Goal: Task Accomplishment & Management: Use online tool/utility

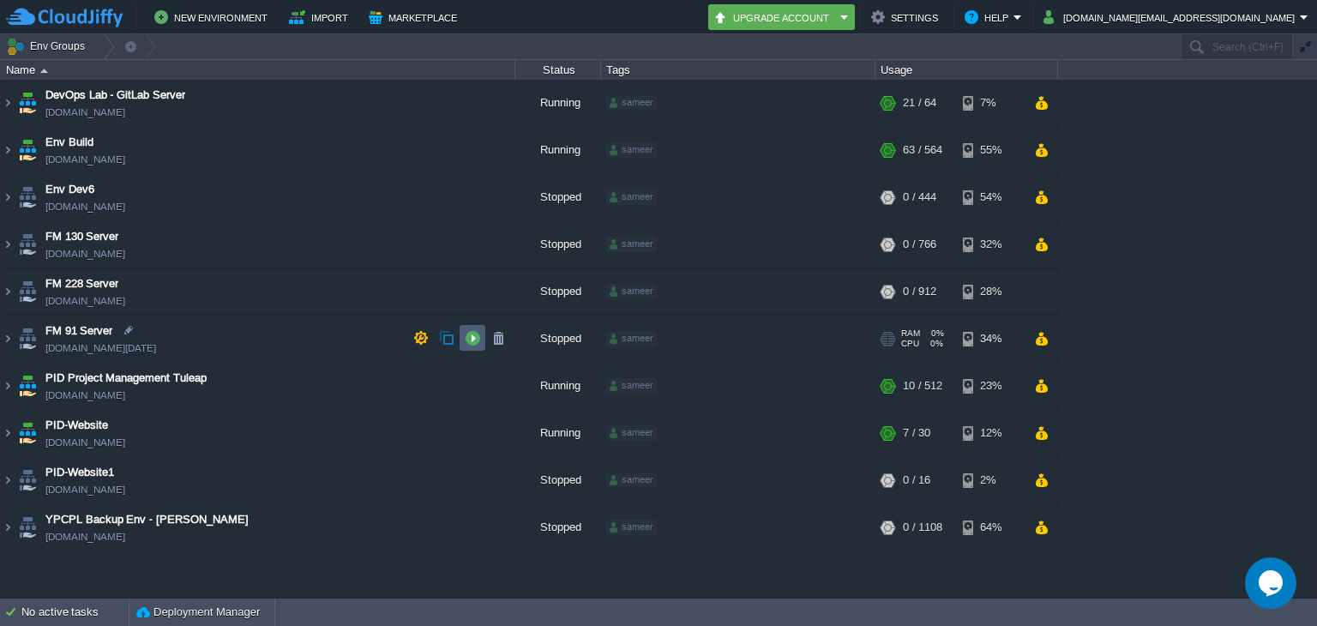
click at [465, 338] on button "button" at bounding box center [472, 337] width 15 height 15
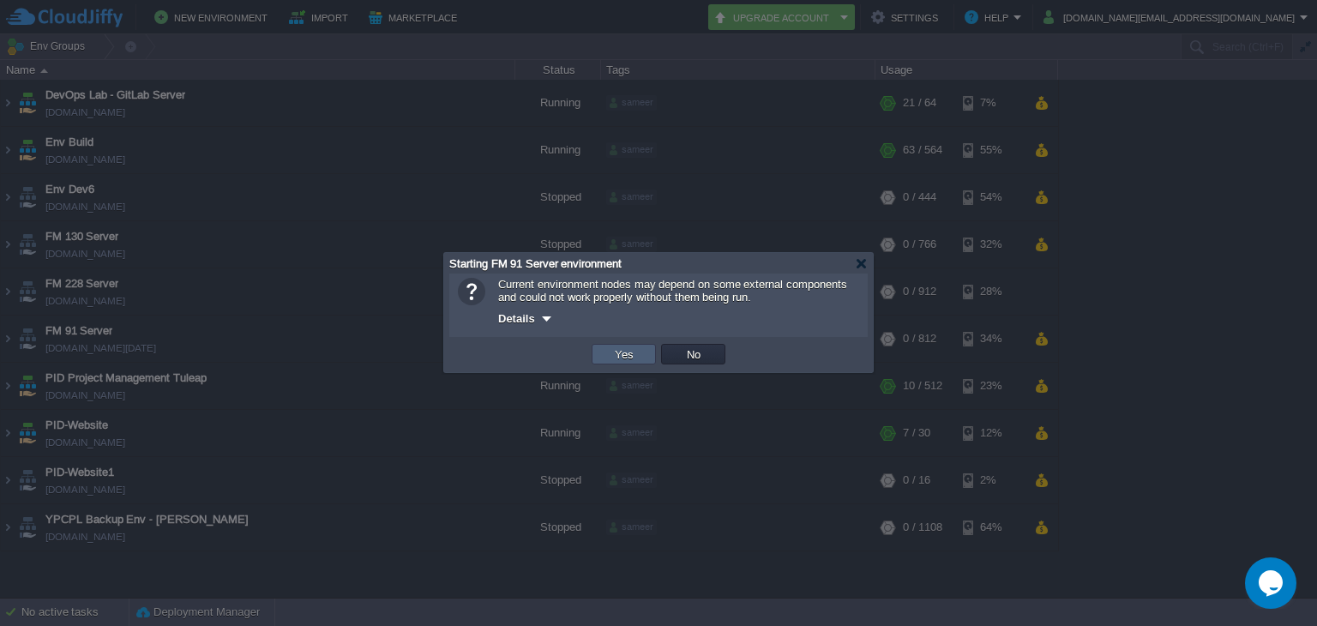
click at [607, 355] on td "Yes" at bounding box center [624, 354] width 64 height 21
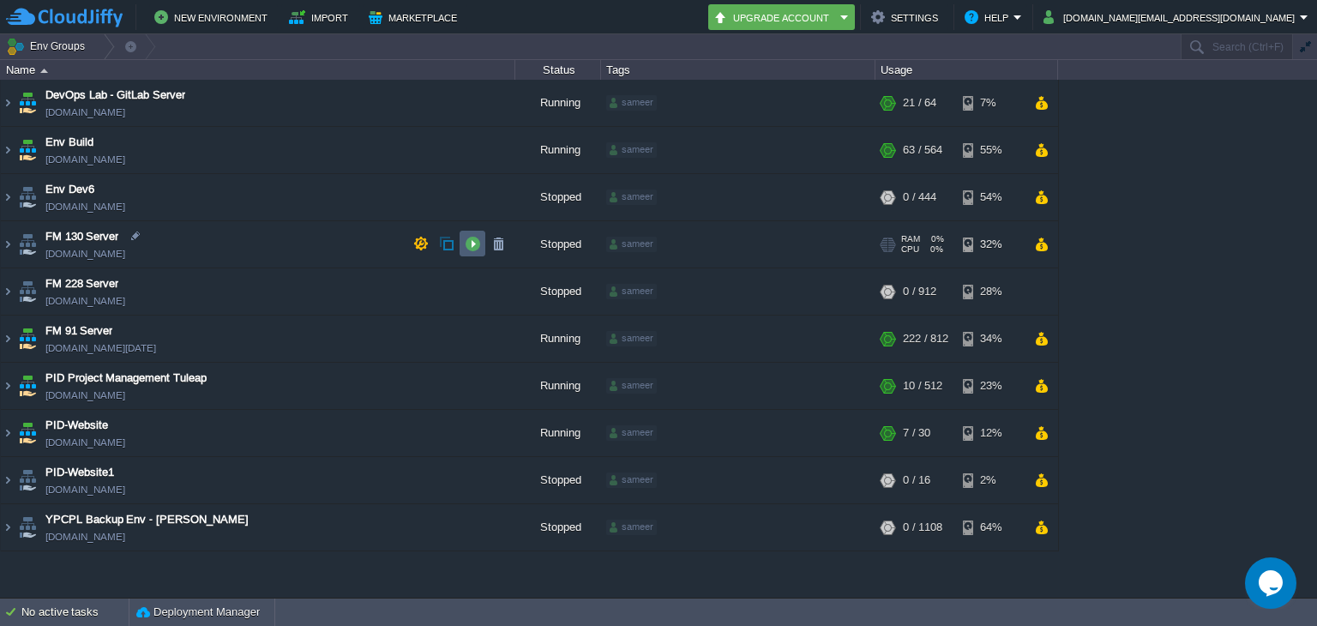
click at [476, 246] on button "button" at bounding box center [472, 243] width 15 height 15
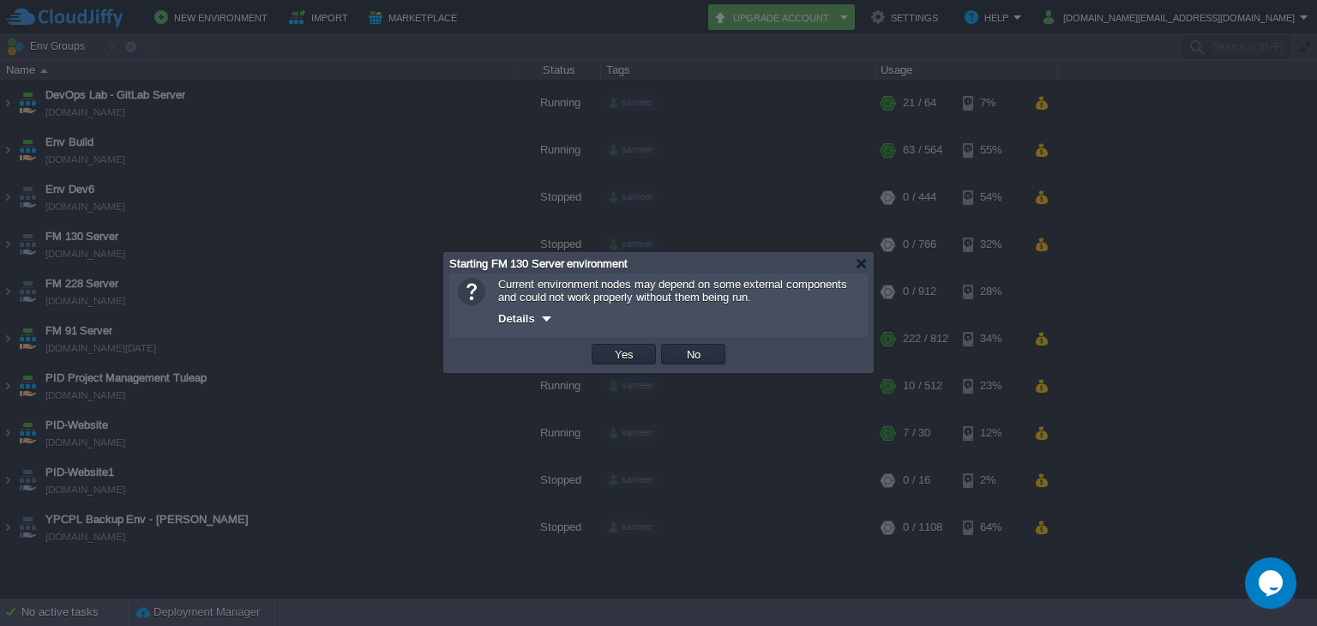
click at [605, 347] on td "Yes" at bounding box center [624, 354] width 64 height 21
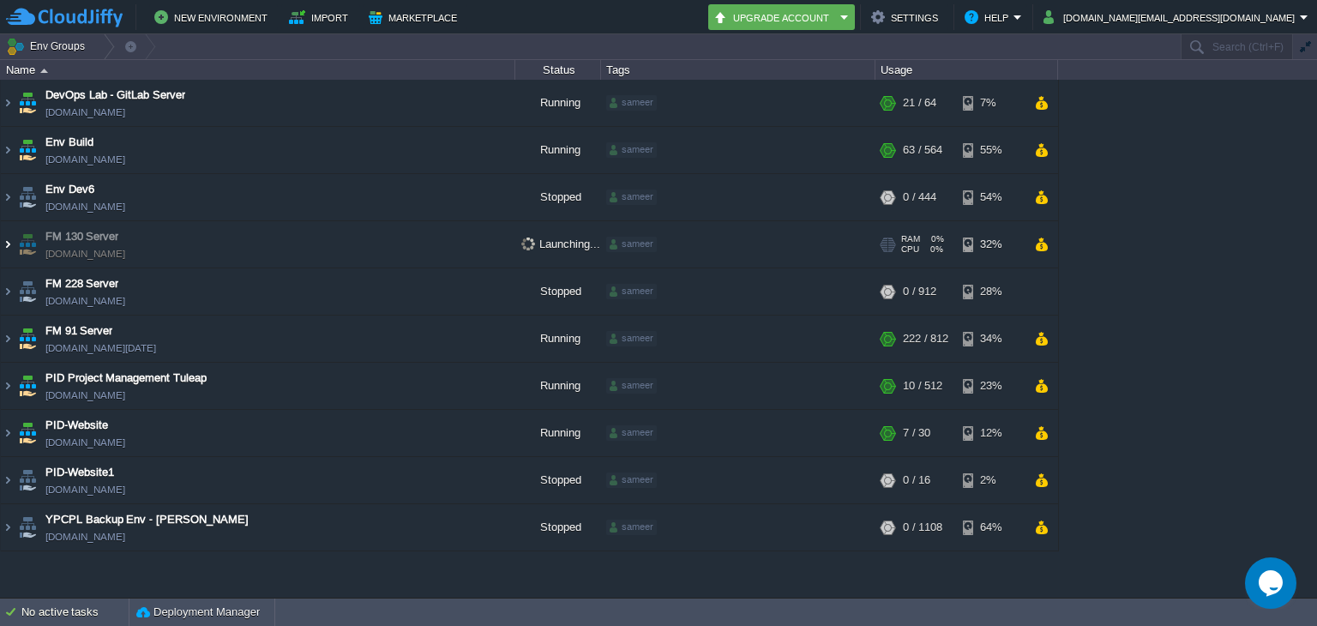
click at [9, 234] on img at bounding box center [8, 244] width 14 height 46
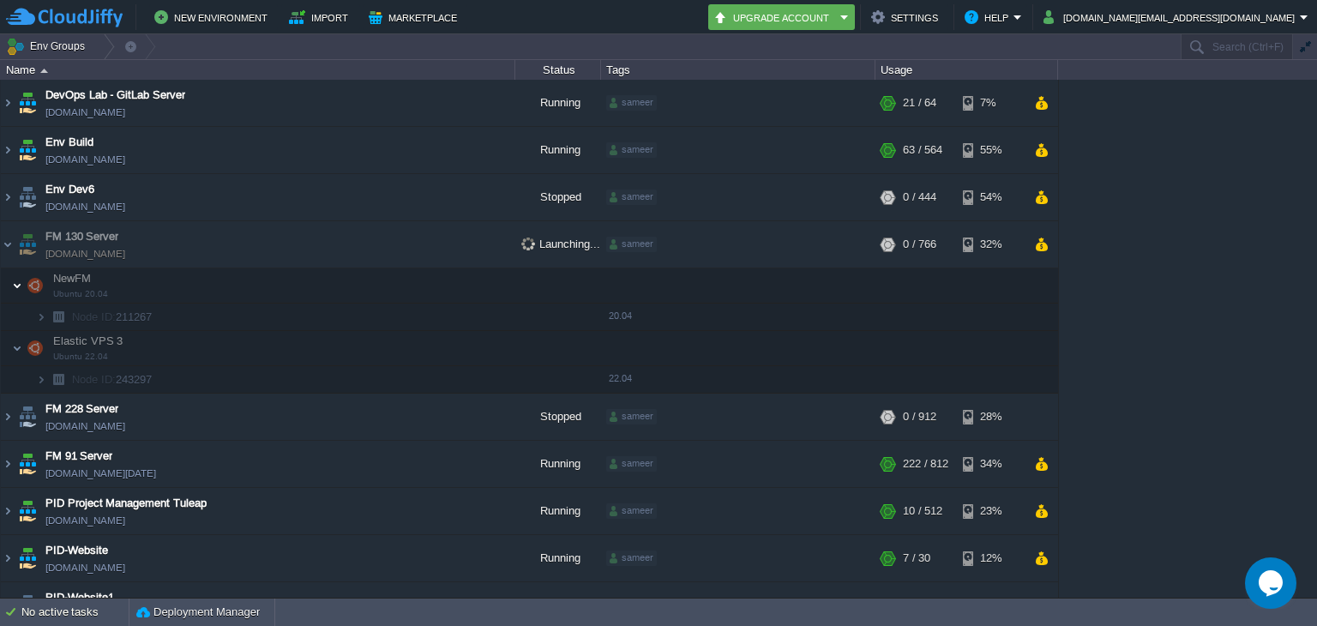
click at [24, 292] on img at bounding box center [35, 285] width 24 height 34
click at [29, 312] on img at bounding box center [24, 311] width 24 height 15
click at [33, 316] on img at bounding box center [24, 311] width 24 height 15
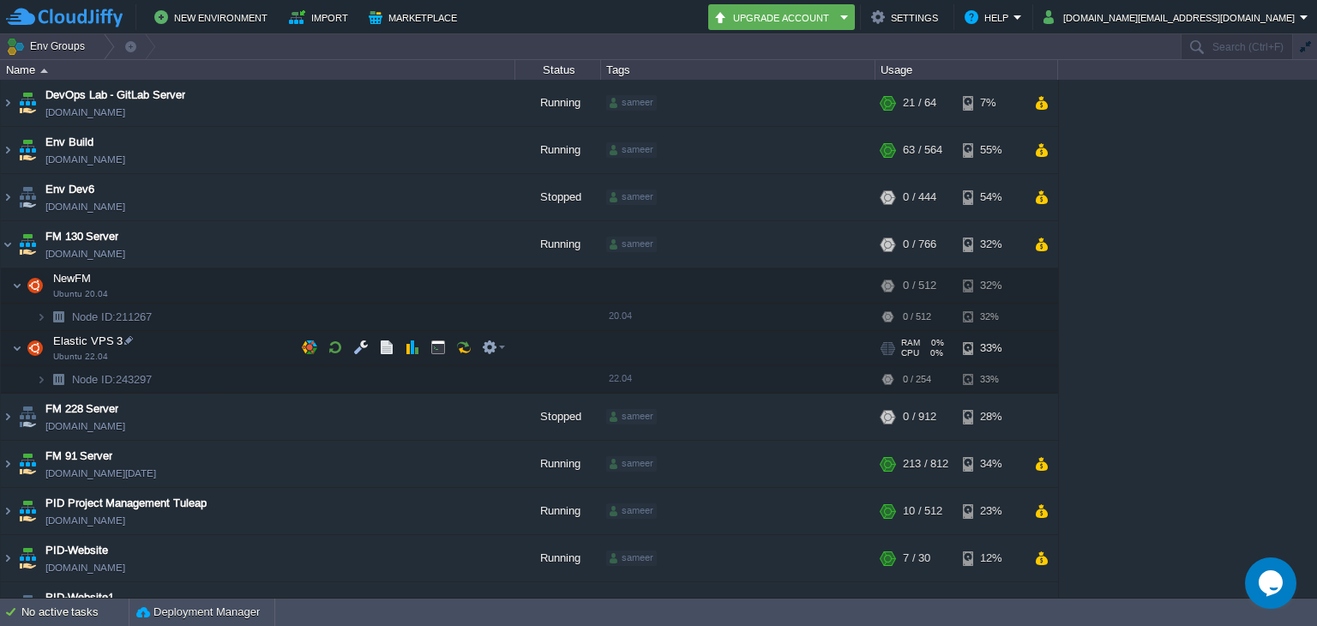
click at [41, 321] on img at bounding box center [41, 317] width 10 height 27
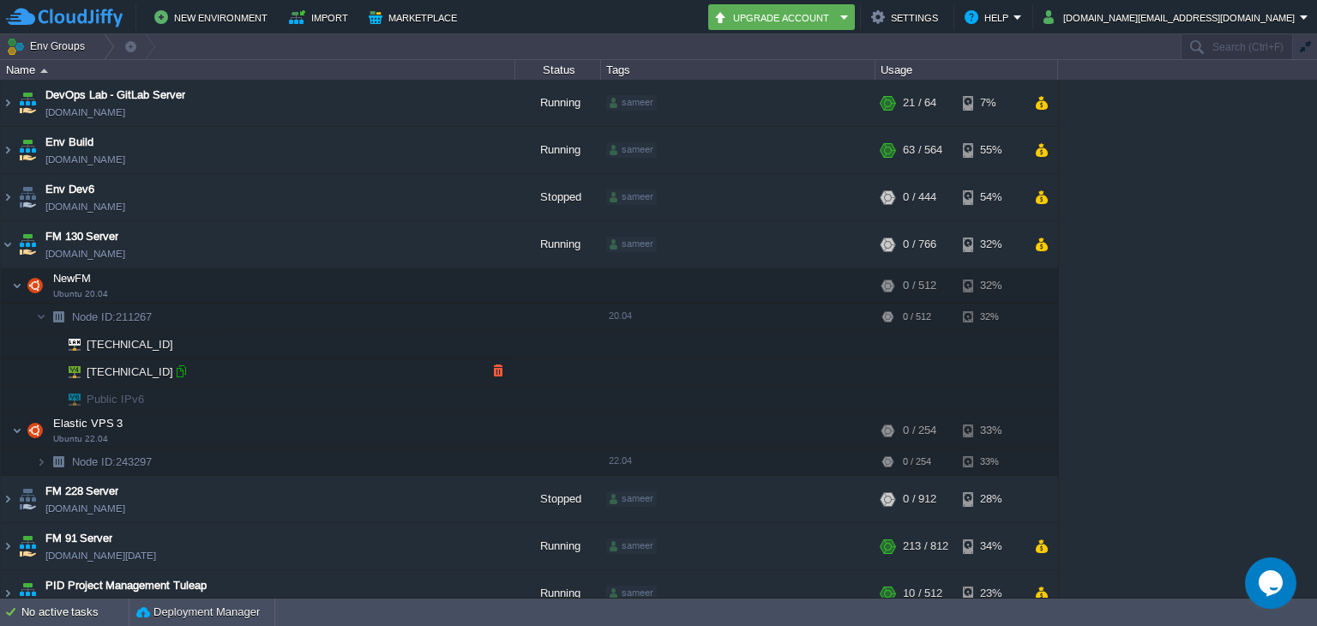
click at [178, 368] on div at bounding box center [180, 371] width 15 height 15
click at [431, 308] on button "button" at bounding box center [438, 315] width 15 height 15
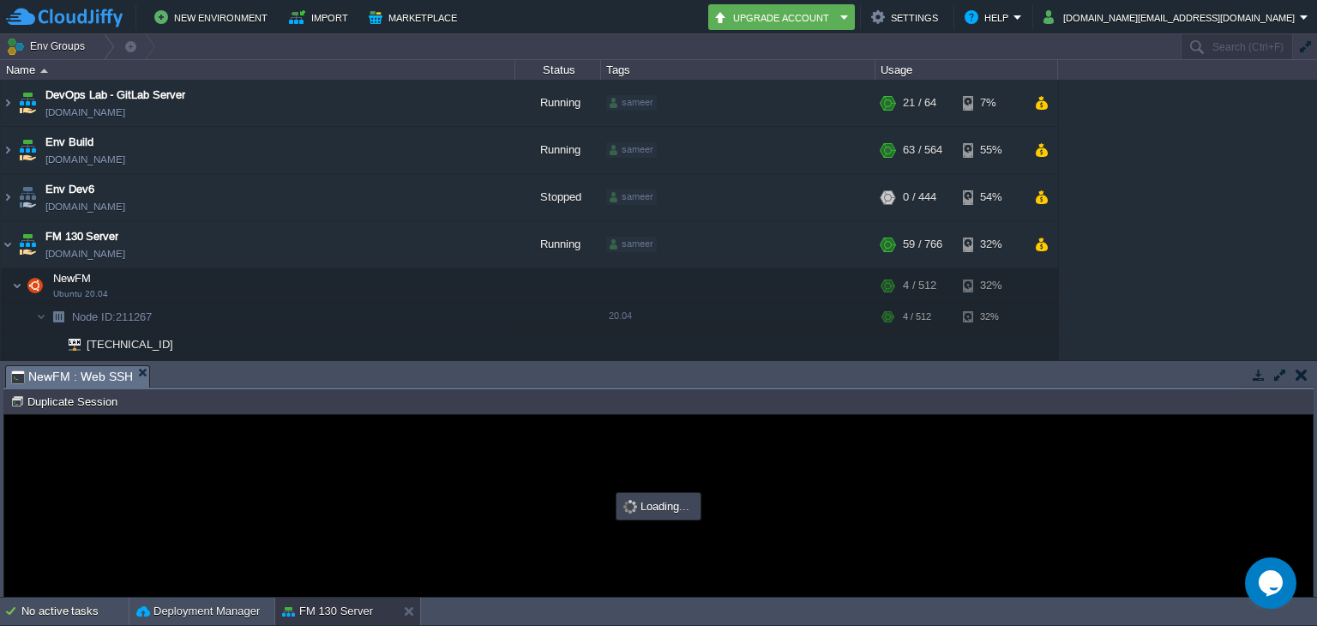
click at [1297, 373] on button "button" at bounding box center [1302, 374] width 12 height 15
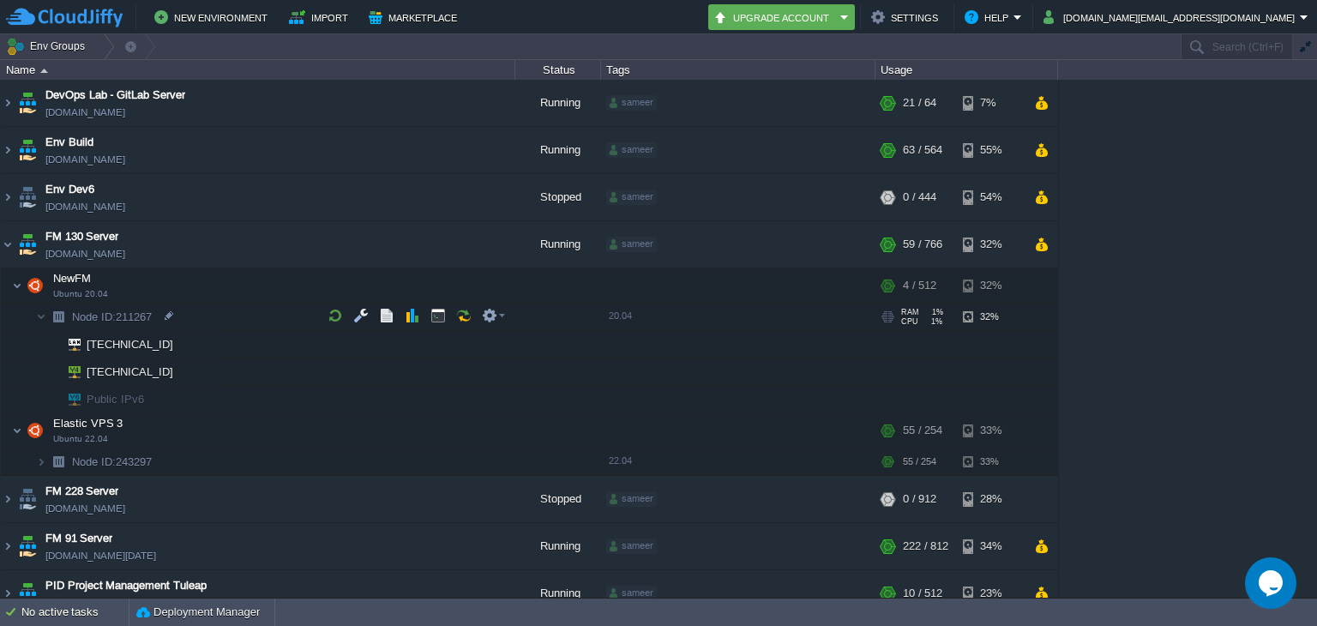
click at [139, 311] on span "Node ID: 211267" at bounding box center [112, 317] width 84 height 15
click at [177, 372] on div at bounding box center [180, 371] width 15 height 15
